Goal: Find specific page/section: Find specific page/section

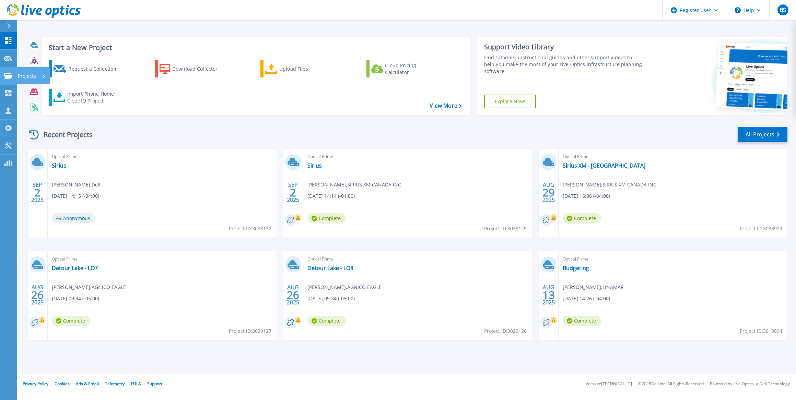
click at [14, 75] on link "Projects Projects" at bounding box center [8, 75] width 17 height 17
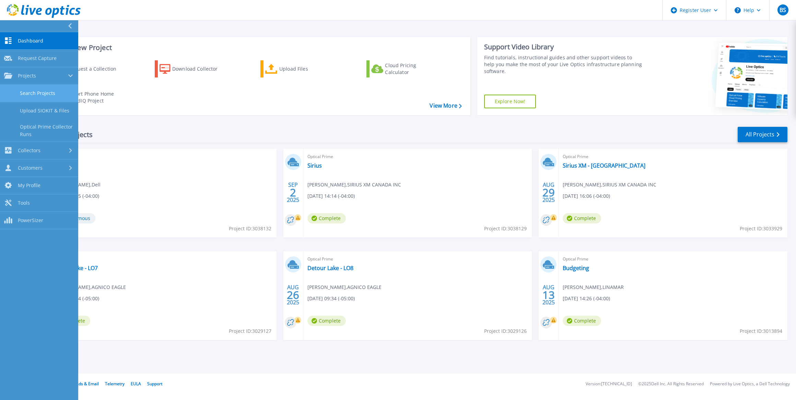
click at [36, 96] on link "Search Projects" at bounding box center [39, 93] width 78 height 17
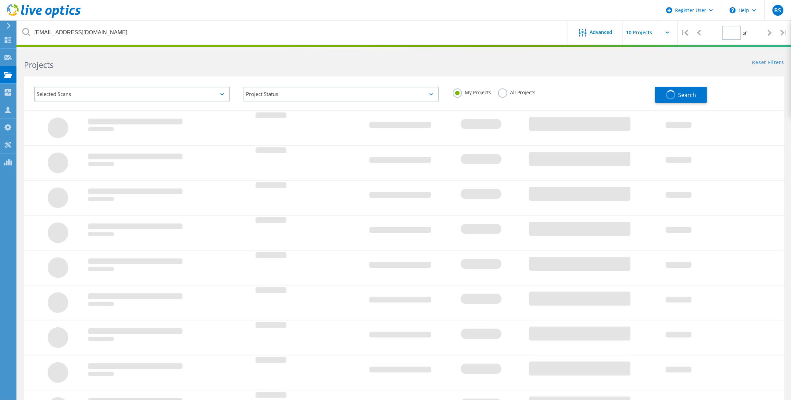
type input "1"
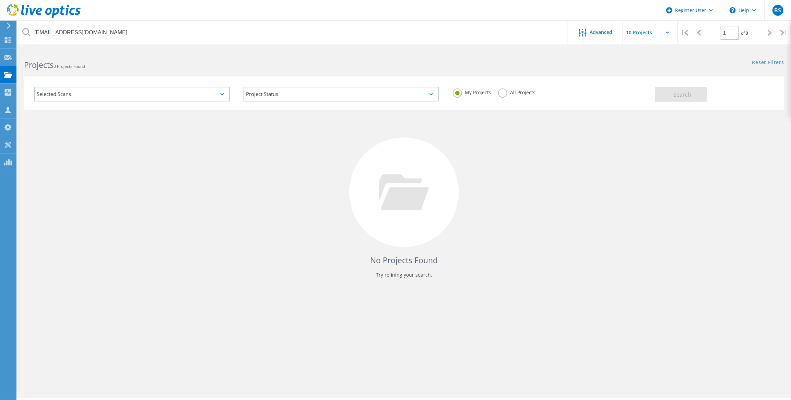
click at [529, 91] on label "All Projects" at bounding box center [516, 91] width 37 height 7
click at [0, 0] on input "All Projects" at bounding box center [0, 0] width 0 height 0
click at [698, 96] on button "Search" at bounding box center [681, 94] width 52 height 15
